Goal: Task Accomplishment & Management: Manage account settings

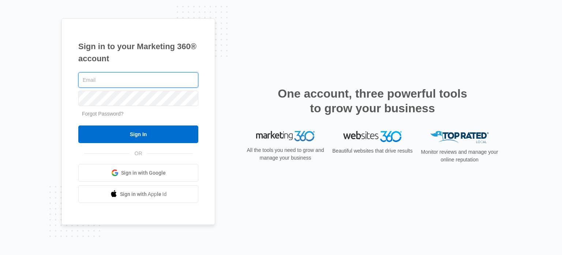
type input "[EMAIL_ADDRESS][DOMAIN_NAME]"
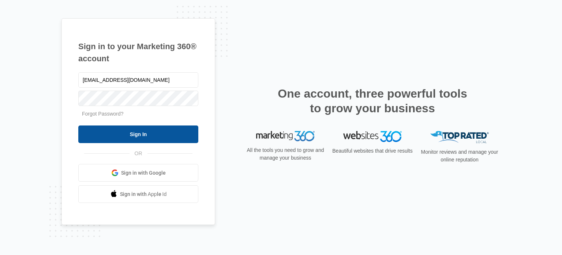
click at [163, 138] on input "Sign In" at bounding box center [138, 134] width 120 height 18
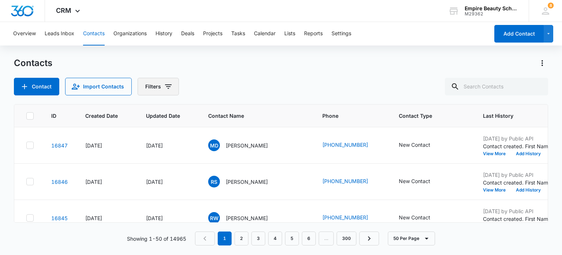
click at [167, 85] on icon "Filters" at bounding box center [168, 86] width 9 height 9
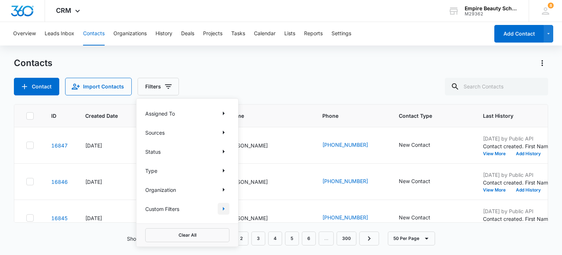
click at [224, 211] on icon "Show Custom Filters filters" at bounding box center [223, 208] width 9 height 9
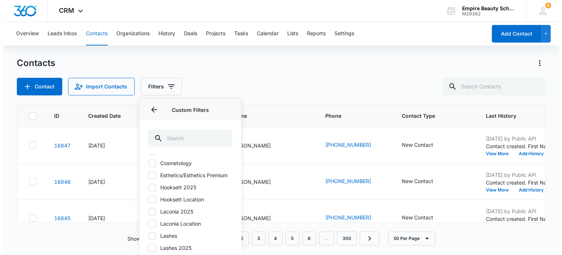
scroll to position [37, 0]
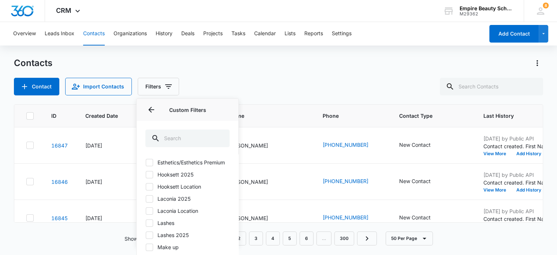
click at [149, 202] on icon at bounding box center [149, 198] width 7 height 7
click at [146, 198] on input "Laconia 2025" at bounding box center [145, 198] width 0 height 0
checkbox input "true"
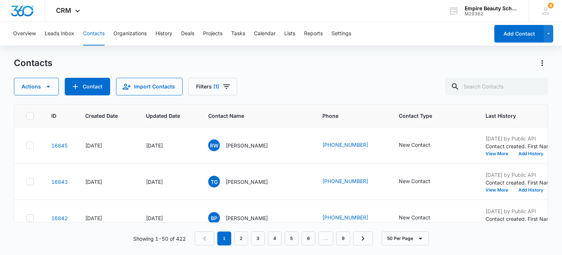
drag, startPoint x: 312, startPoint y: 82, endPoint x: 316, endPoint y: 77, distance: 6.8
click at [315, 79] on div "Actions Contact Import Contacts Filters (1)" at bounding box center [281, 87] width 534 height 18
